Goal: Task Accomplishment & Management: Manage account settings

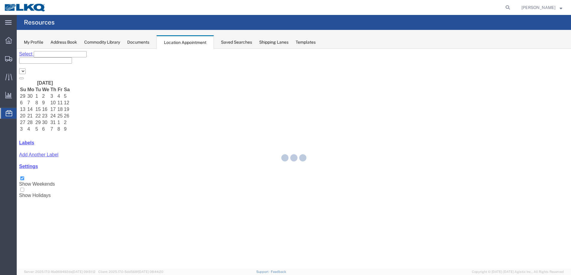
select select "28018"
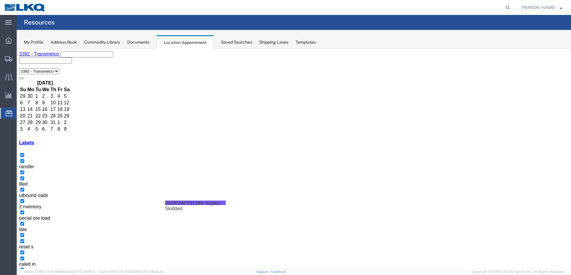
drag, startPoint x: 472, startPoint y: 184, endPoint x: 278, endPoint y: 233, distance: 200.0
select select "1"
select select "23"
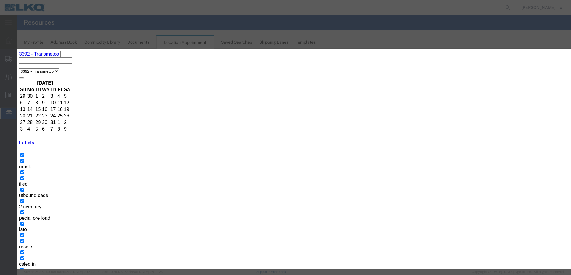
type input "7:00 AM"
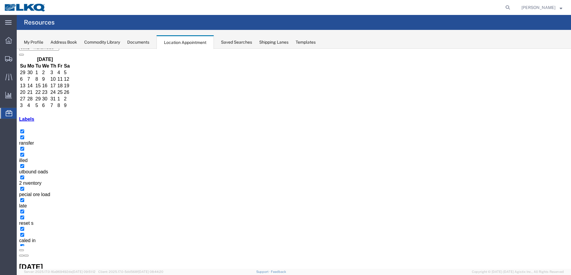
scroll to position [36, 0]
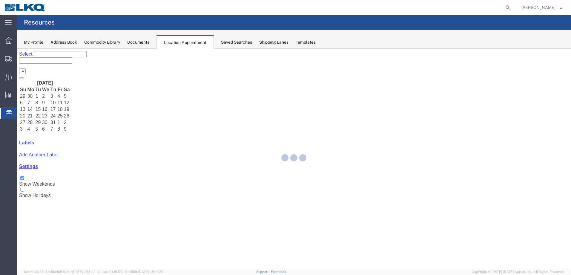
select select "28018"
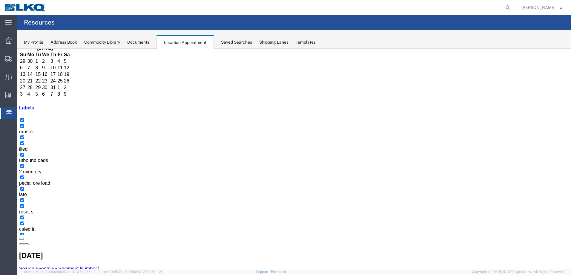
scroll to position [36, 0]
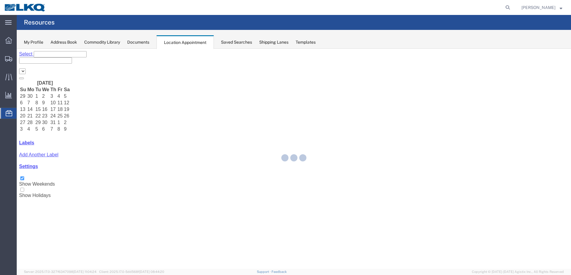
select select "28018"
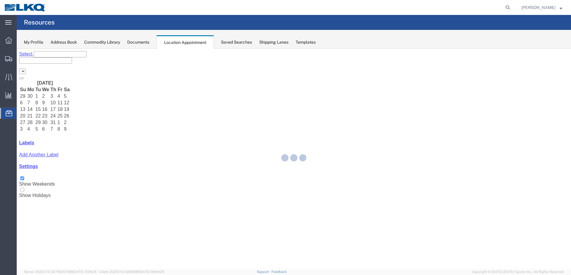
select select "28018"
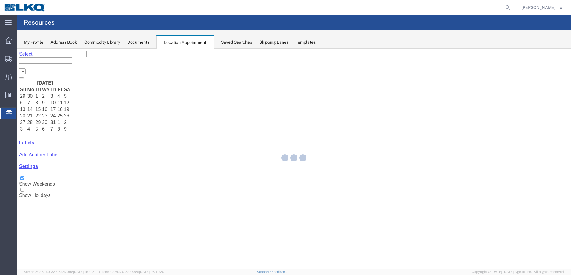
select select "28018"
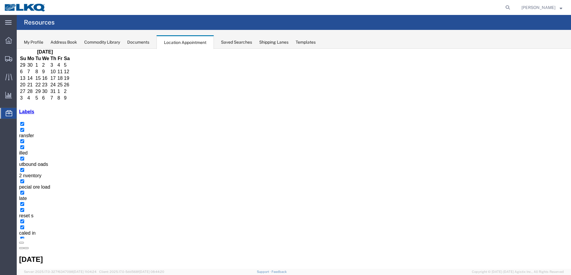
scroll to position [36, 0]
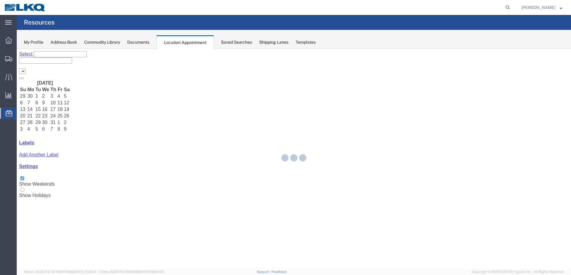
select select "28018"
